Goal: Information Seeking & Learning: Learn about a topic

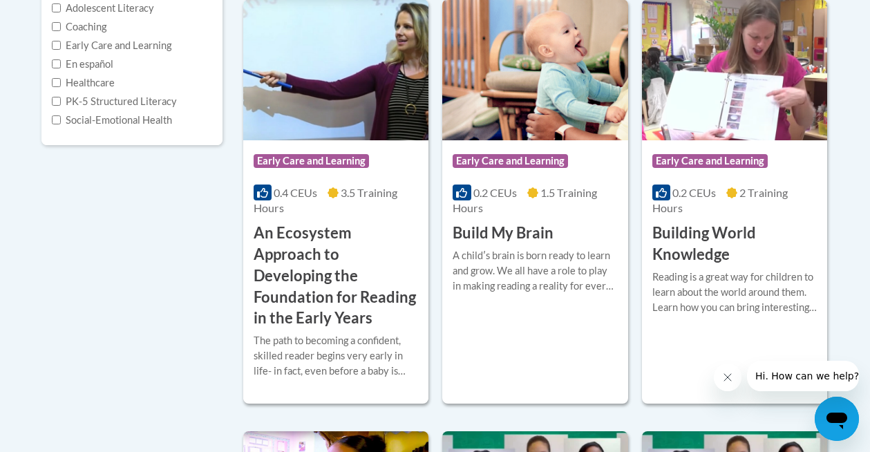
scroll to position [245, 0]
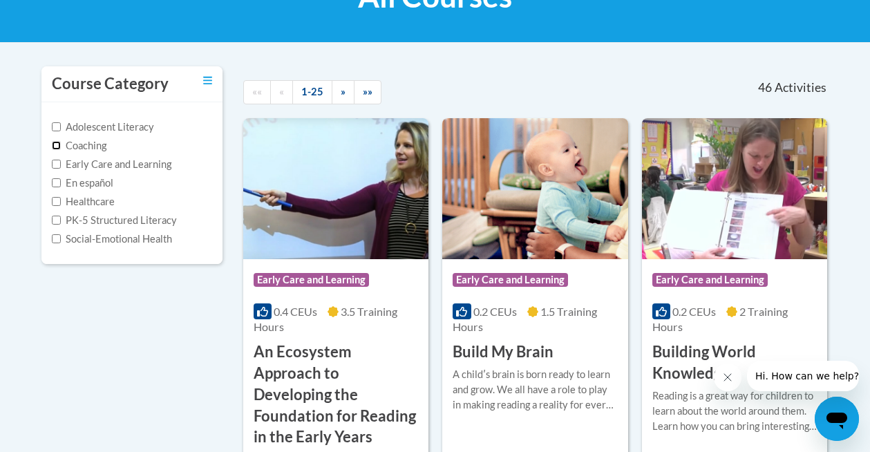
click at [57, 149] on input "Coaching" at bounding box center [56, 145] width 9 height 9
checkbox input "true"
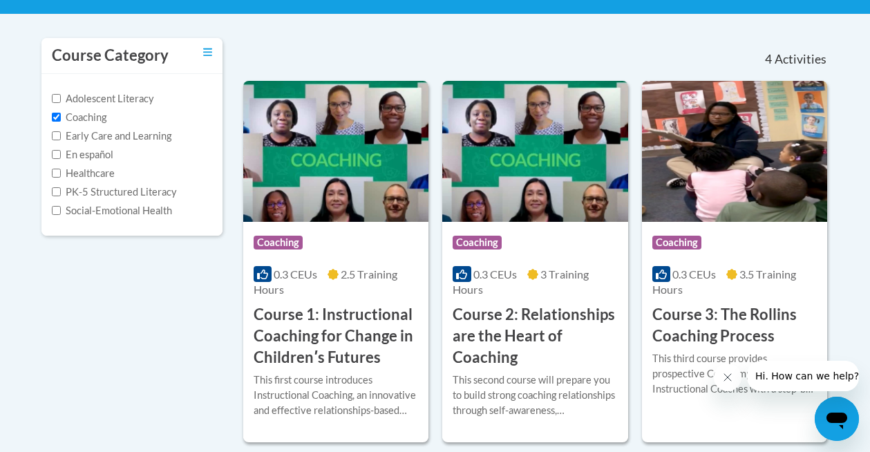
scroll to position [351, 0]
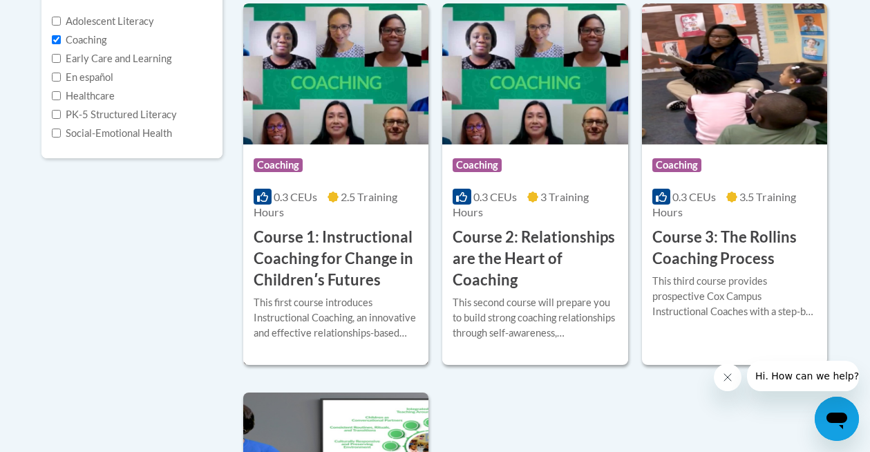
click at [318, 252] on h3 "Course 1: Instructional Coaching for Change in Childrenʹs Futures" at bounding box center [336, 259] width 165 height 64
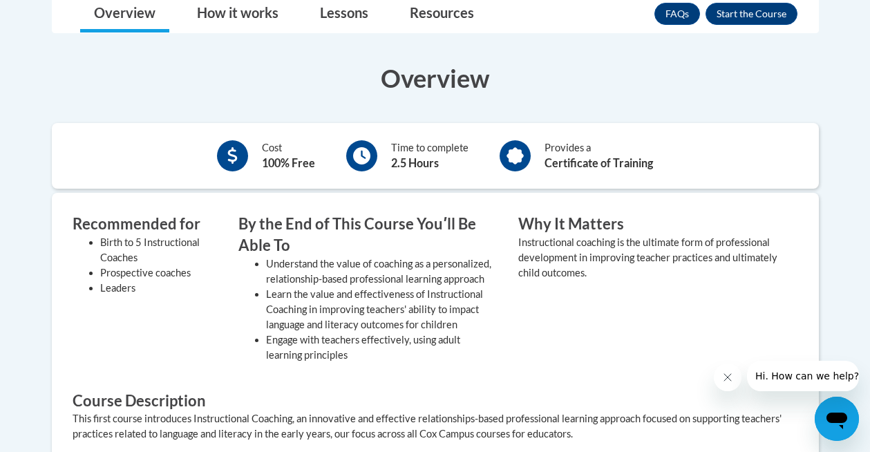
scroll to position [447, 0]
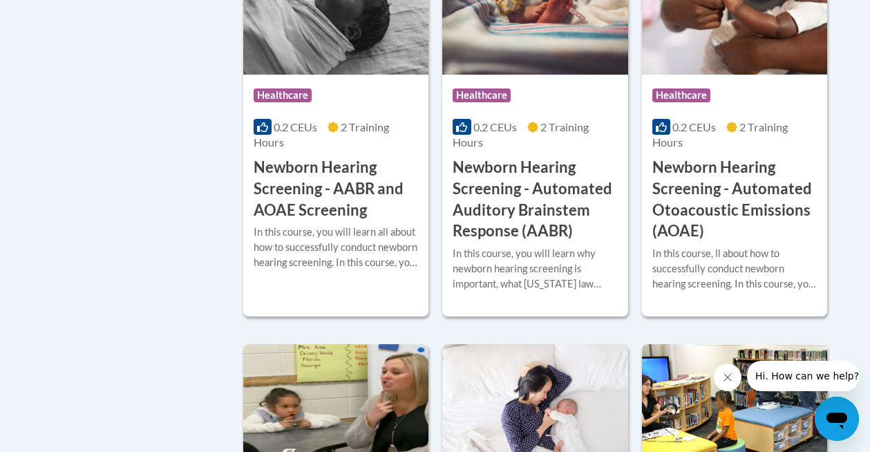
scroll to position [3044, 0]
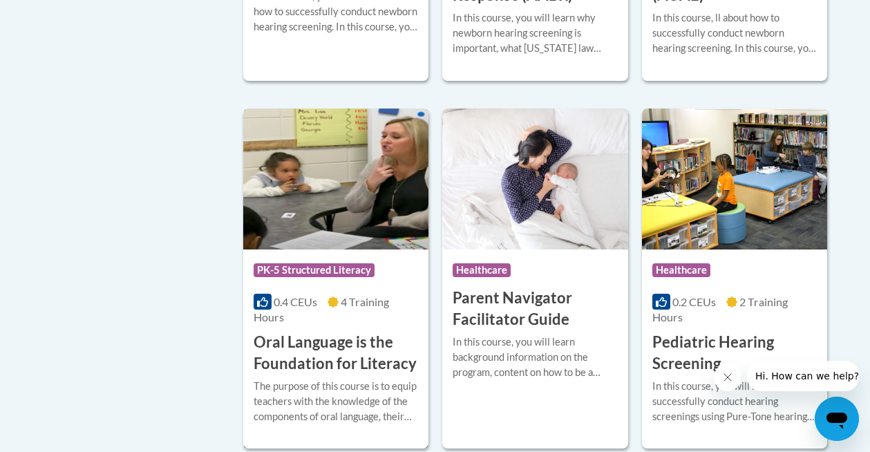
click at [334, 339] on h3 "Oral Language is the Foundation for Literacy" at bounding box center [336, 353] width 165 height 43
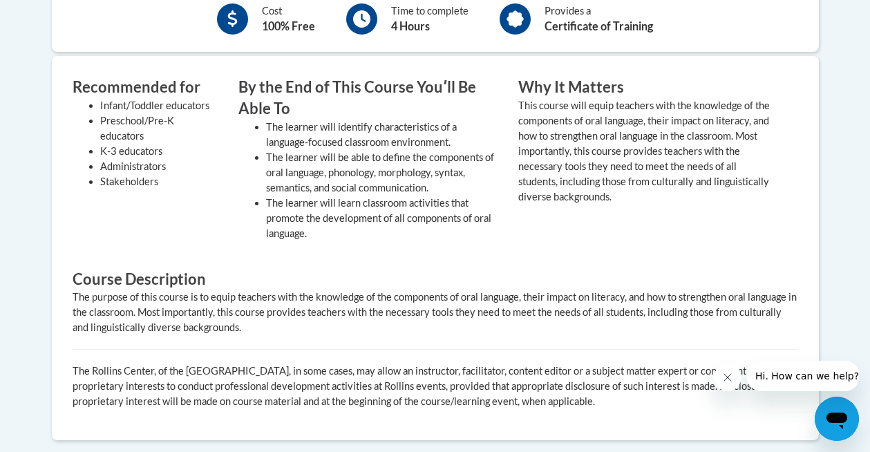
scroll to position [493, 0]
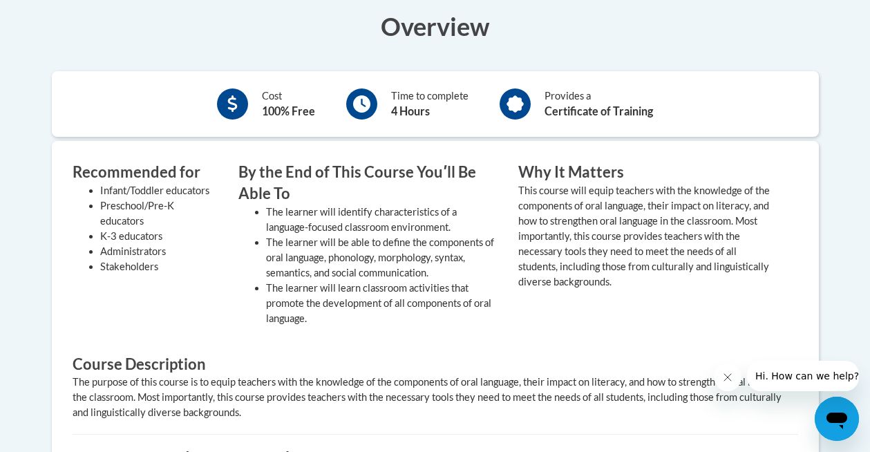
click at [518, 106] on icon at bounding box center [515, 104] width 17 height 17
click at [149, 203] on li "Preschool/Pre-K educators" at bounding box center [159, 213] width 118 height 30
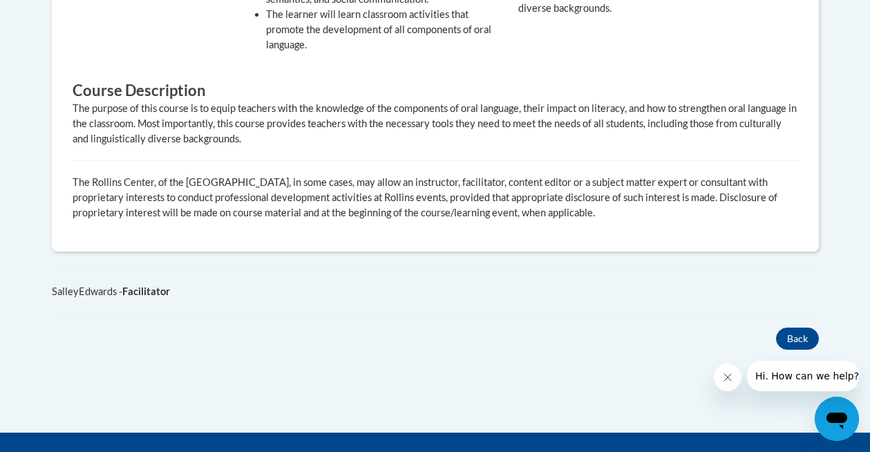
scroll to position [792, 0]
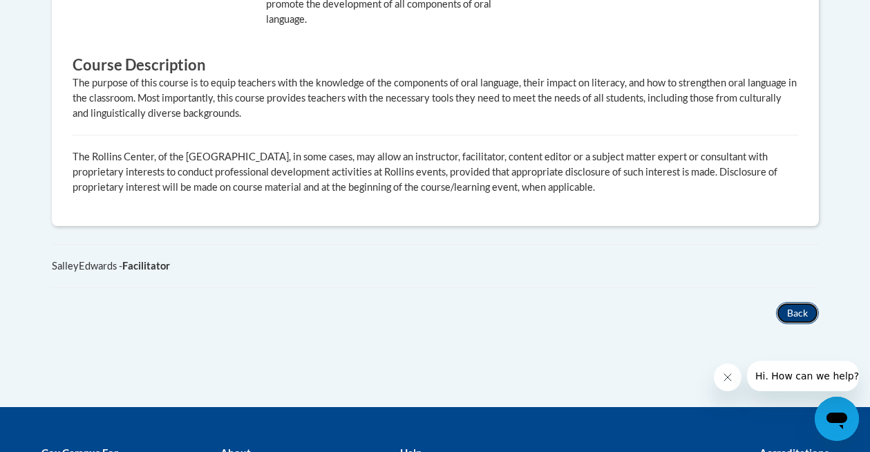
click at [795, 315] on button "Back" at bounding box center [797, 313] width 43 height 22
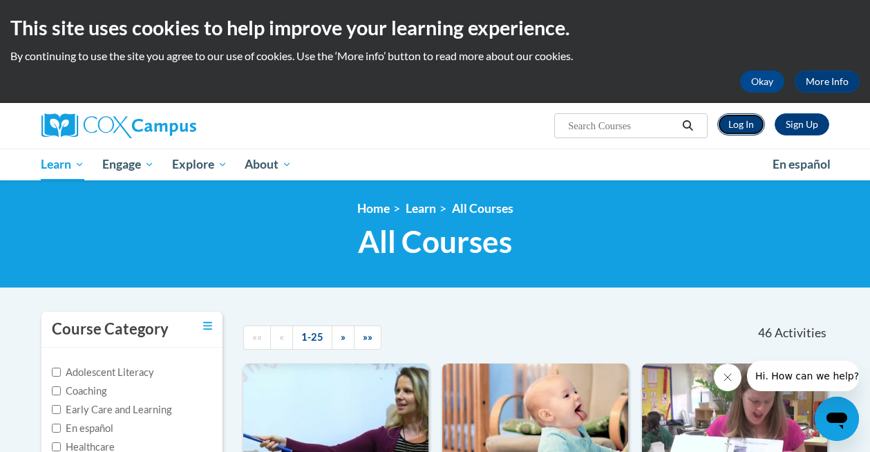
click at [731, 127] on link "Log In" at bounding box center [742, 124] width 48 height 22
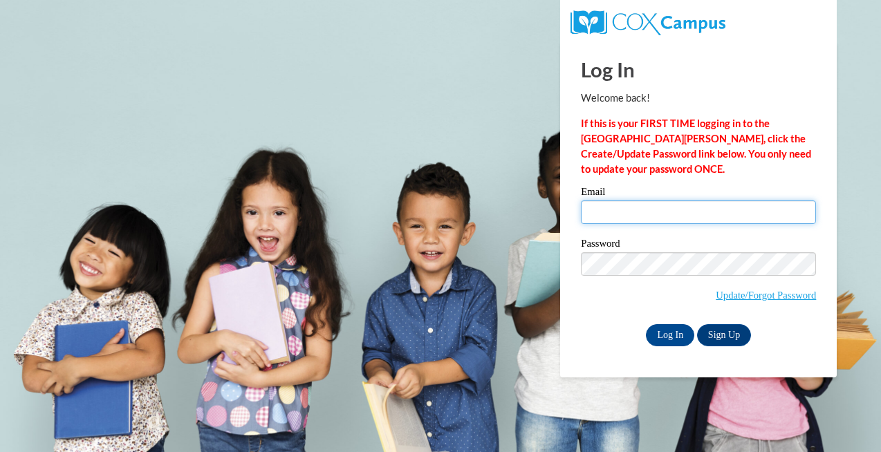
click at [655, 212] on input "Email" at bounding box center [698, 212] width 235 height 24
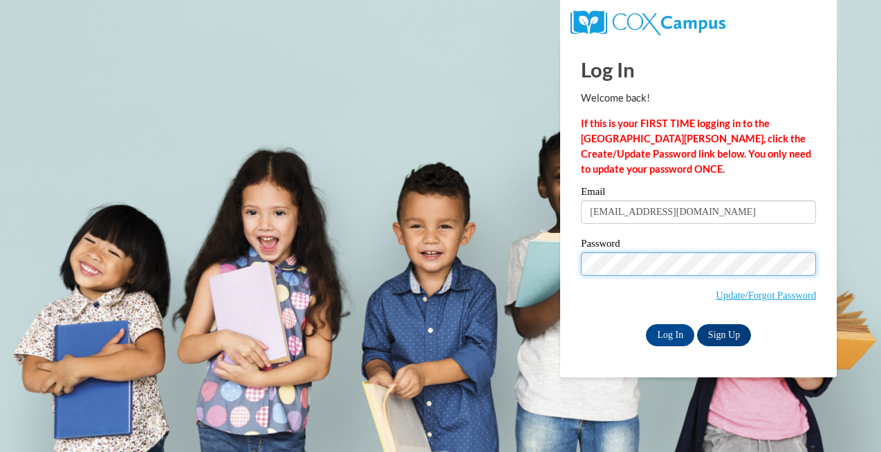
type input "ashley.enriques@k12.hi.us"
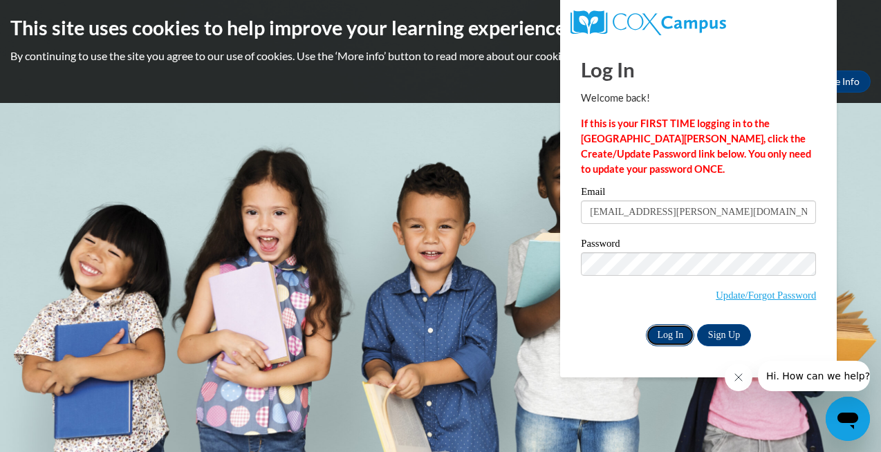
click at [666, 330] on input "Log In" at bounding box center [670, 335] width 48 height 22
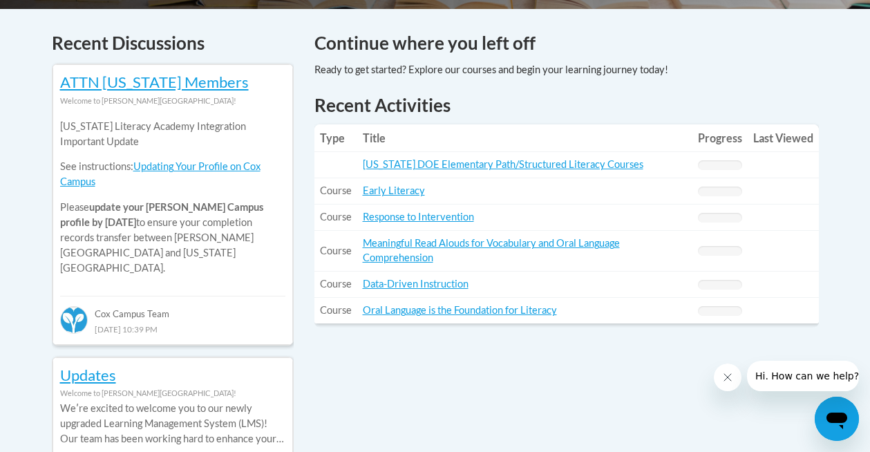
scroll to position [635, 0]
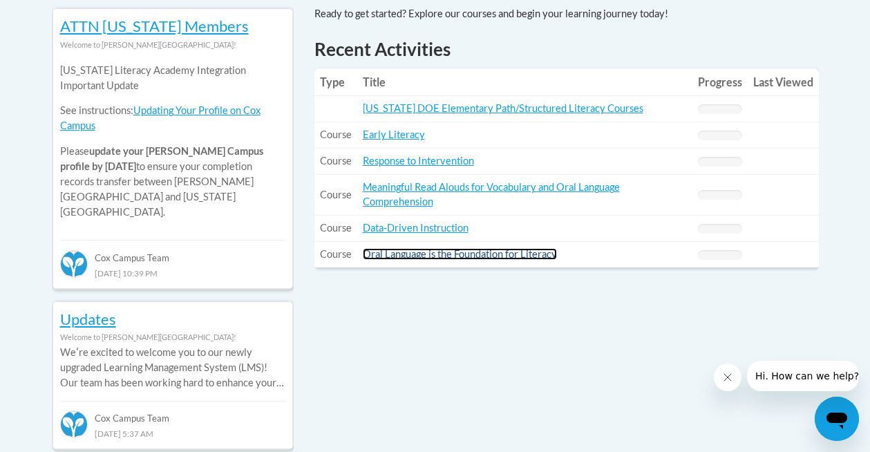
click at [427, 252] on link "Oral Language is the Foundation for Literacy" at bounding box center [460, 254] width 194 height 12
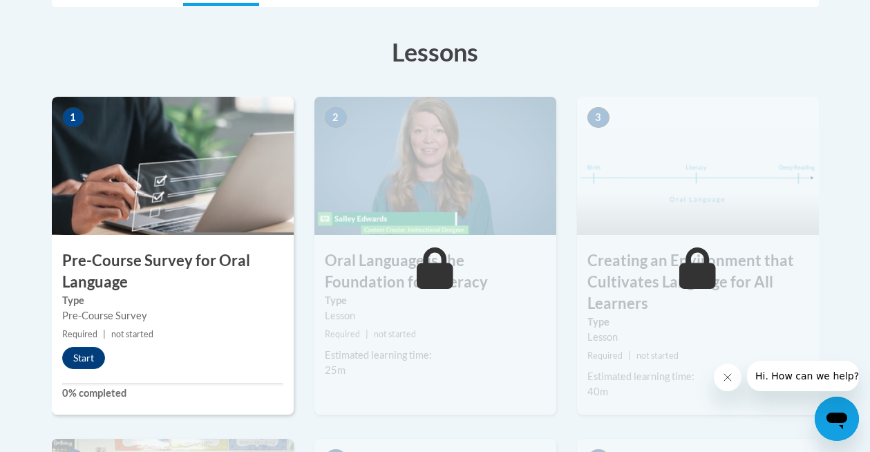
scroll to position [475, 0]
